Goal: Information Seeking & Learning: Learn about a topic

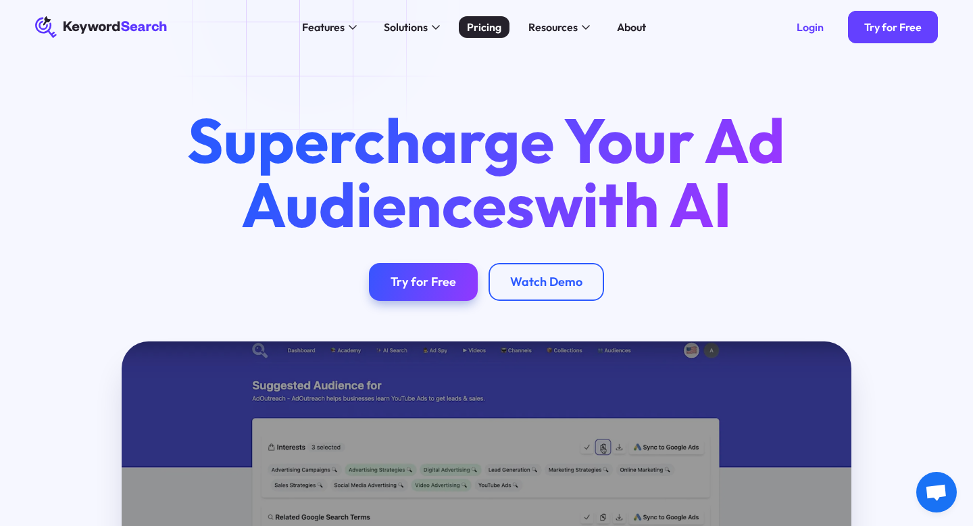
click at [485, 30] on div "Pricing" at bounding box center [484, 27] width 34 height 16
